Goal: Navigation & Orientation: Find specific page/section

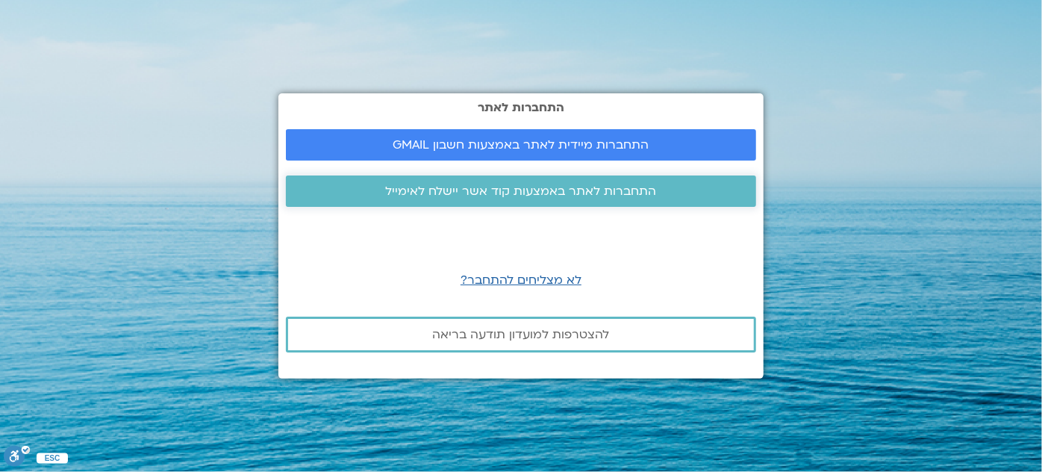
click at [617, 191] on span "התחברות לאתר באמצעות קוד אשר יישלח לאימייל" at bounding box center [521, 190] width 271 height 13
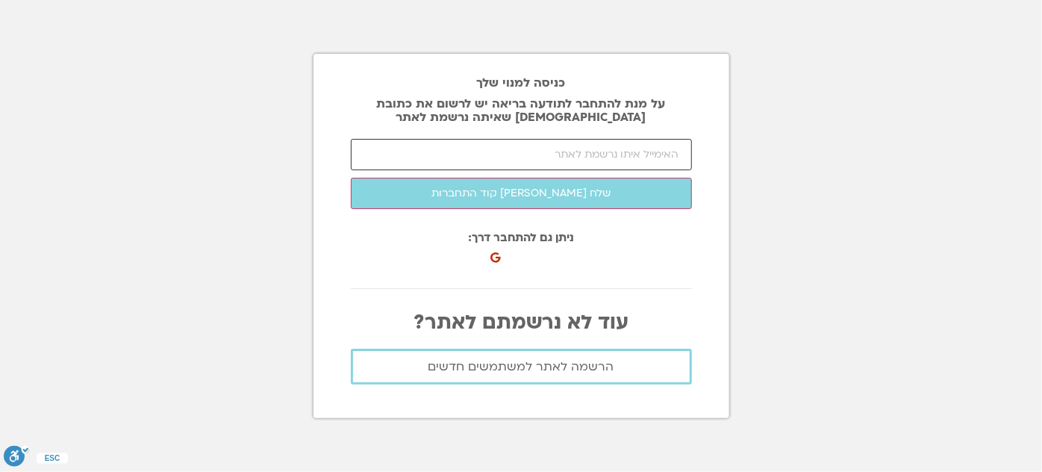
click at [664, 147] on input "email" at bounding box center [521, 154] width 341 height 31
type input "[EMAIL_ADDRESS][DOMAIN_NAME]"
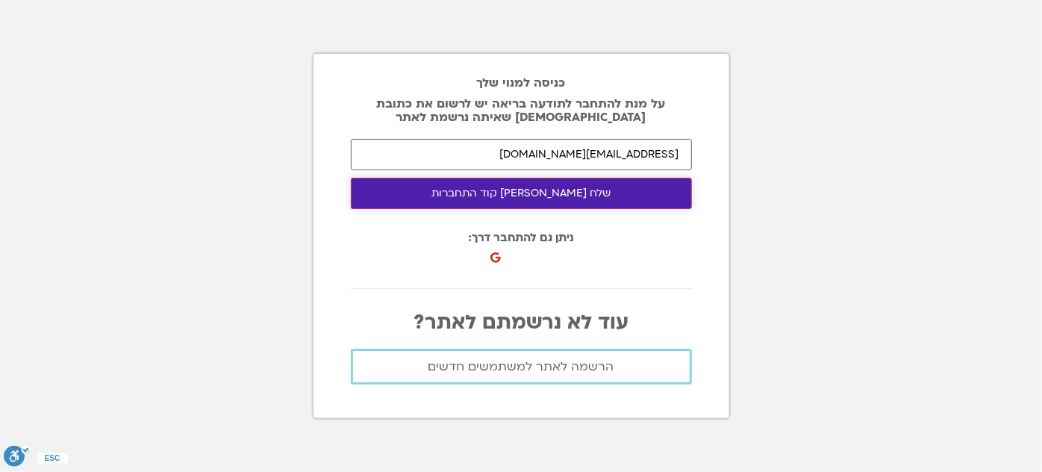
click at [548, 198] on button "שלח [PERSON_NAME] קוד התחברות" at bounding box center [521, 193] width 341 height 31
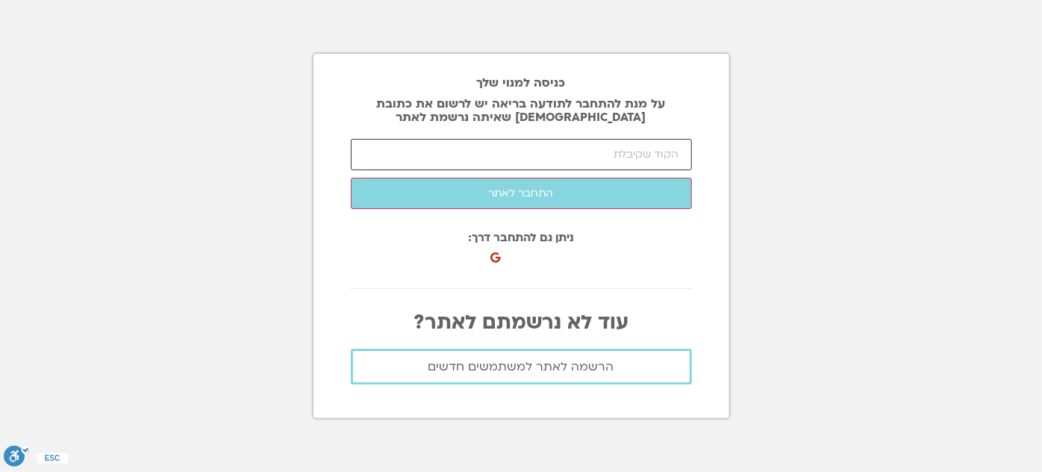
click at [658, 156] on input "number" at bounding box center [521, 154] width 341 height 31
type input "83920"
click button "שלח [PERSON_NAME] קוד התחברות" at bounding box center [0, 0] width 0 height 0
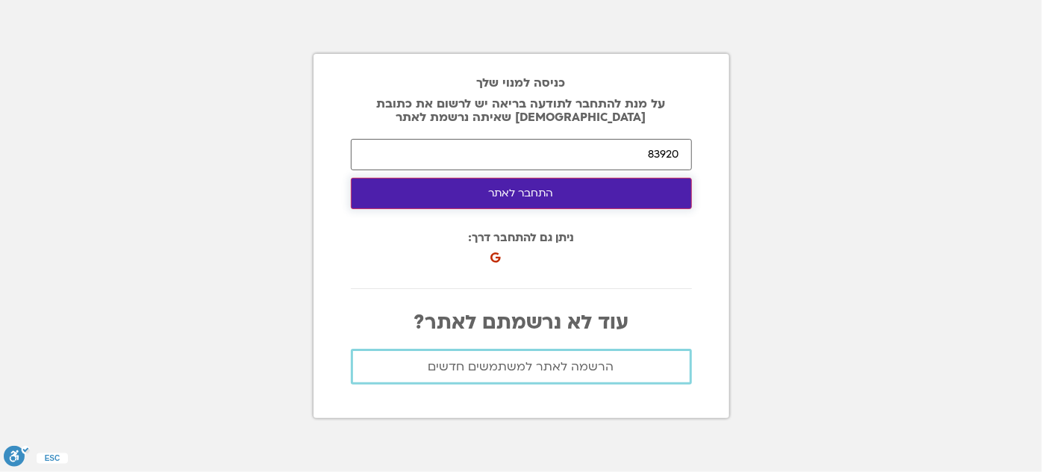
click at [536, 187] on button "התחבר לאתר" at bounding box center [521, 193] width 341 height 31
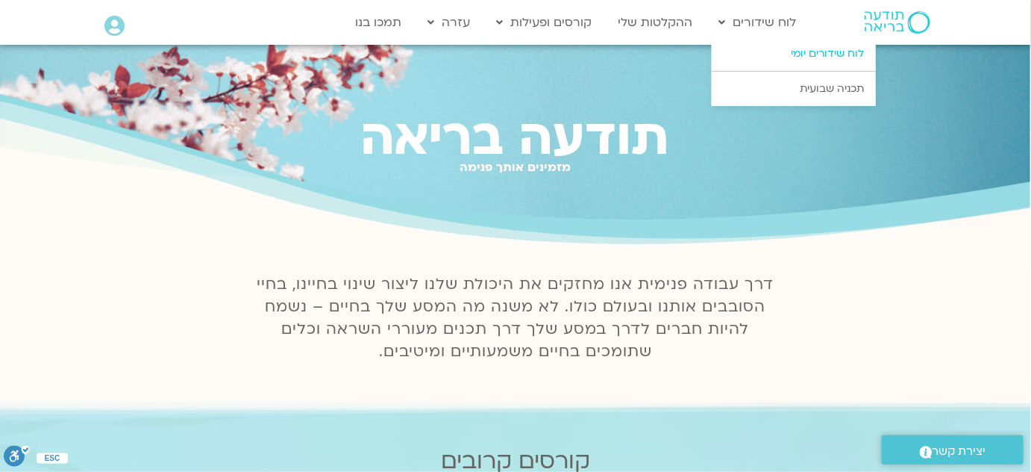
click at [813, 54] on link "לוח שידורים יומי" at bounding box center [794, 54] width 164 height 34
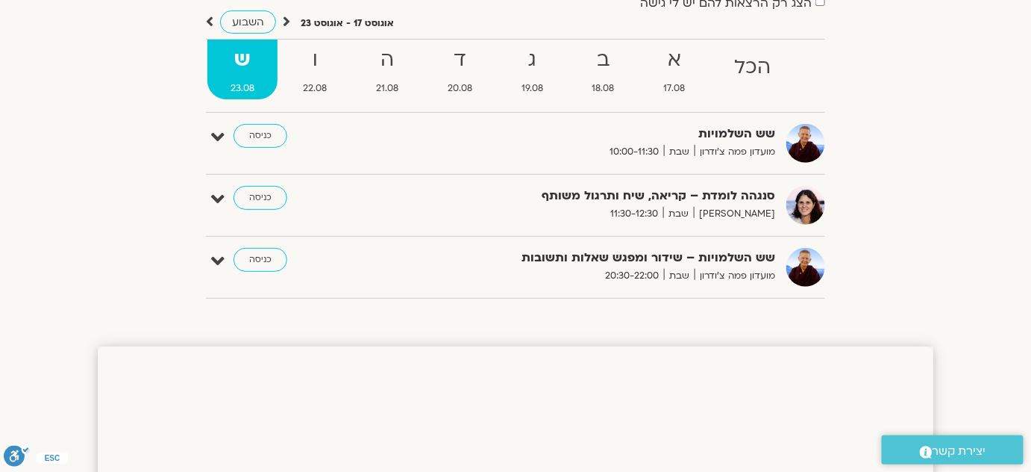
scroll to position [135, 0]
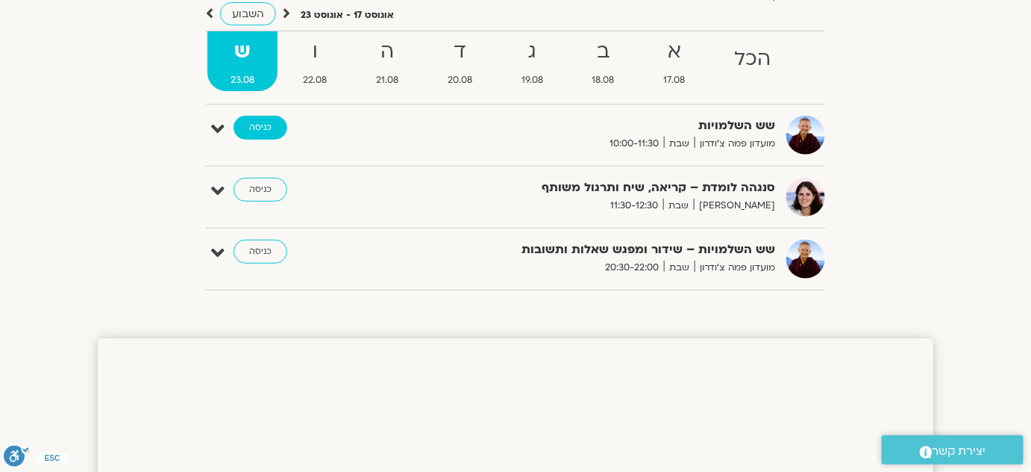
click at [258, 128] on link "כניסה" at bounding box center [261, 128] width 54 height 24
